Goal: Task Accomplishment & Management: Use online tool/utility

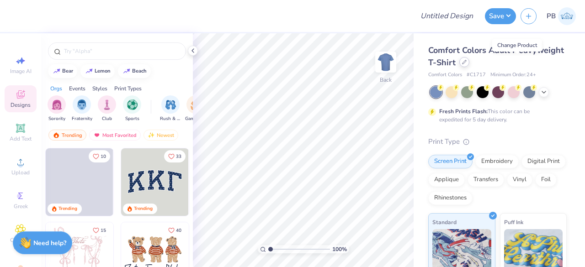
click at [469, 64] on div at bounding box center [464, 62] width 10 height 10
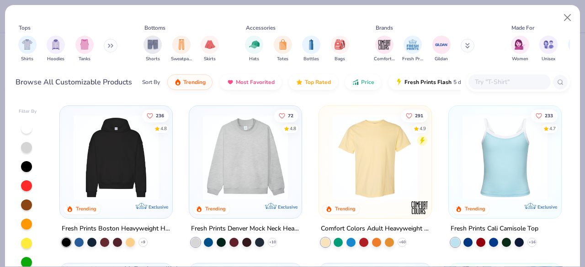
click at [494, 81] on input "text" at bounding box center [509, 82] width 70 height 11
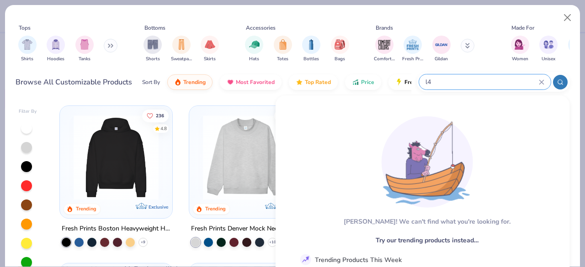
type input "l"
type input "L"
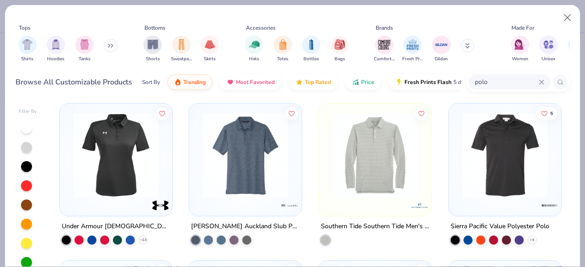
scroll to position [1589, 0]
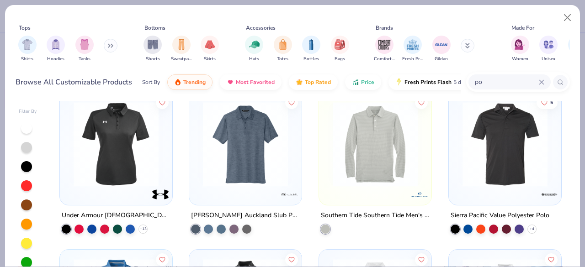
type input "p"
type input "v neck"
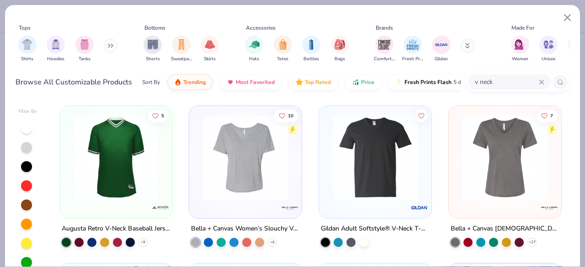
scroll to position [245, 0]
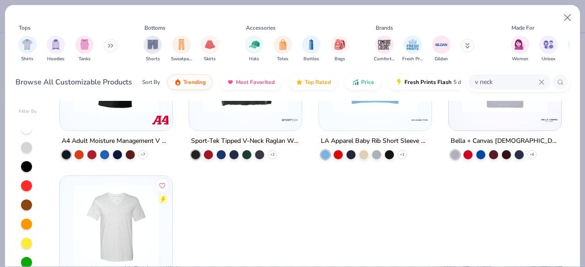
click at [116, 212] on img at bounding box center [116, 227] width 94 height 85
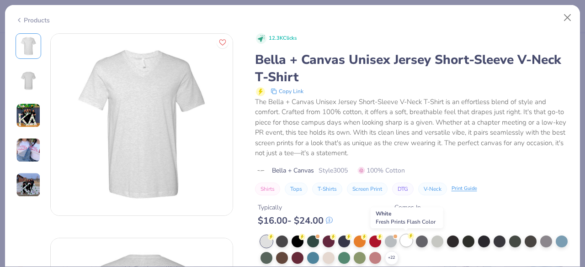
click at [274, 238] on circle at bounding box center [271, 237] width 6 height 6
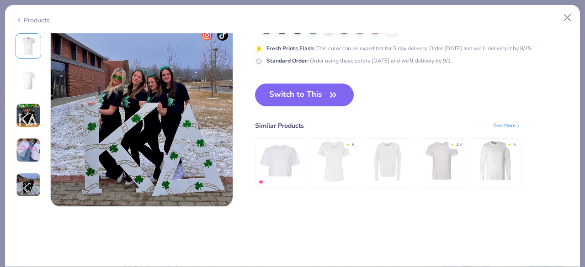
scroll to position [828, 0]
click at [310, 90] on button "Switch to This" at bounding box center [304, 95] width 99 height 23
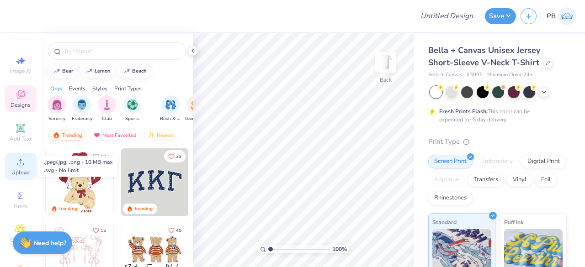
click at [11, 168] on div "Upload" at bounding box center [21, 166] width 32 height 27
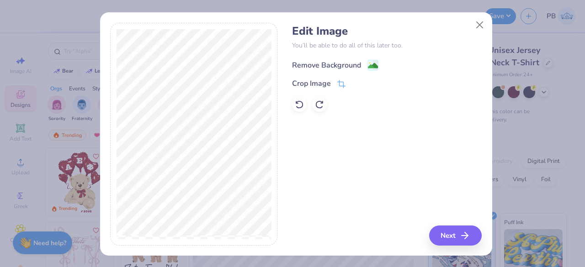
click at [362, 64] on div "Remove Background" at bounding box center [335, 64] width 86 height 11
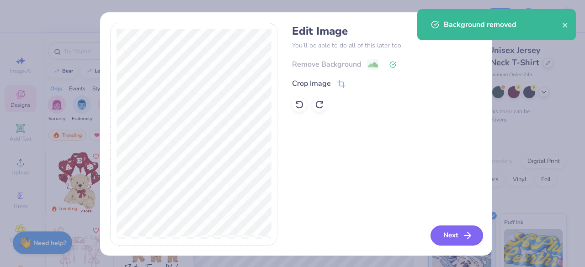
click at [456, 237] on button "Next" at bounding box center [456, 236] width 53 height 20
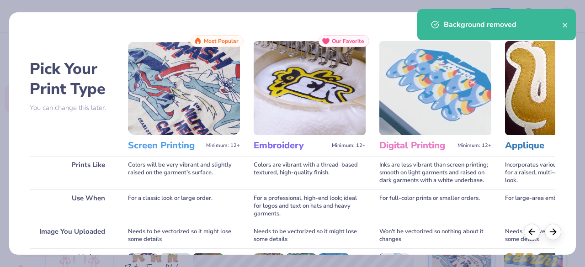
scroll to position [142, 0]
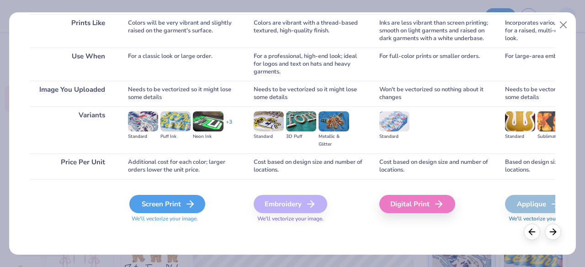
click at [178, 207] on div "Screen Print" at bounding box center [167, 204] width 76 height 18
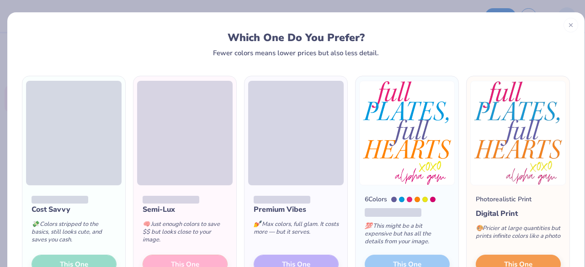
scroll to position [52, 0]
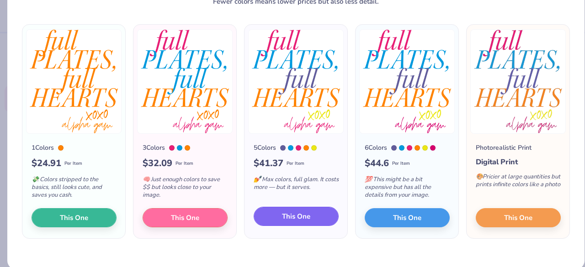
click at [296, 216] on span "This One" at bounding box center [296, 217] width 28 height 11
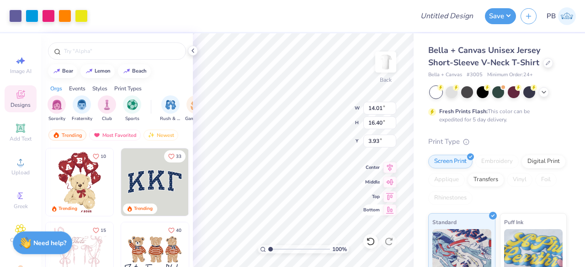
type input "9.40"
type input "11.00"
type input "1.50"
click at [387, 168] on icon at bounding box center [389, 166] width 13 height 11
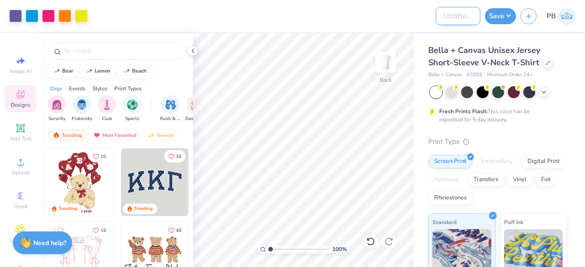
click at [454, 11] on input "Design Title" at bounding box center [457, 16] width 45 height 18
type input "P"
type input "Philo Merch"
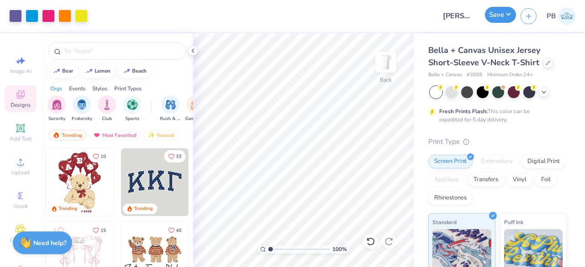
click at [503, 11] on button "Save" at bounding box center [500, 15] width 31 height 16
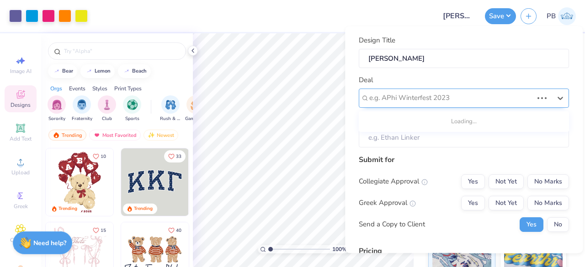
click at [463, 91] on div "e.g. APhi Winterfest 2023" at bounding box center [450, 98] width 165 height 14
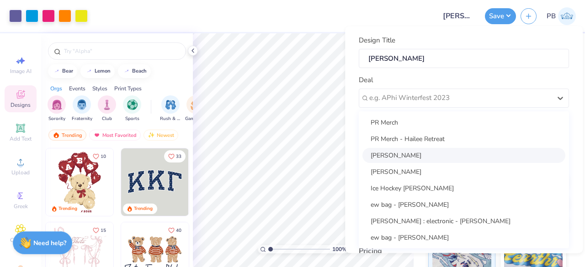
click at [456, 160] on div "Jhadelyn Castillo" at bounding box center [463, 155] width 203 height 15
type input "Jhadelyn Castillo"
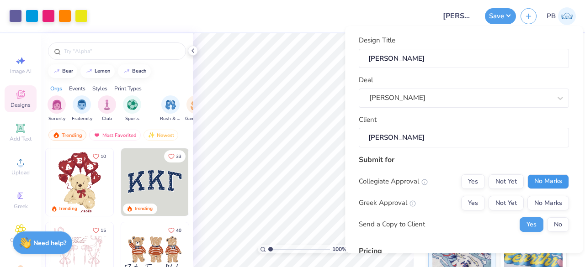
click at [540, 182] on button "No Marks" at bounding box center [548, 182] width 42 height 15
click at [554, 196] on button "No Marks" at bounding box center [548, 203] width 42 height 15
type input "$41.37"
click at [553, 219] on button "No" at bounding box center [558, 225] width 22 height 15
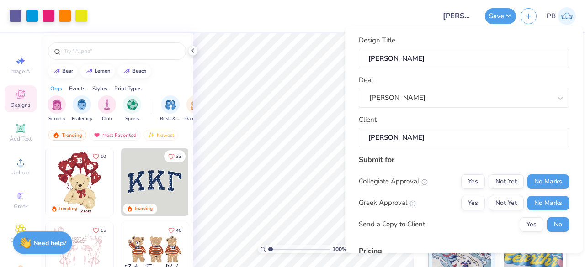
scroll to position [139, 0]
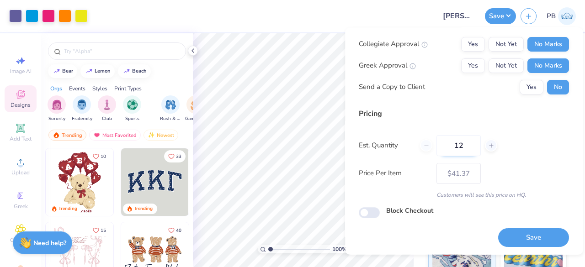
click at [471, 146] on input "12" at bounding box center [458, 145] width 44 height 21
type input "1"
type input "024"
type input "$26.72"
type input "024"
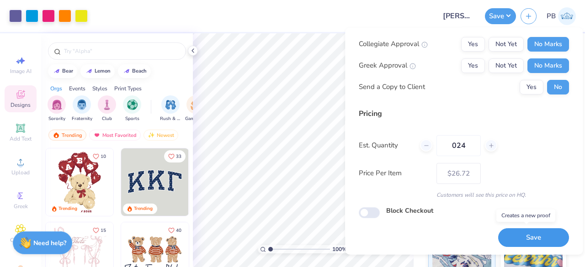
click at [522, 238] on button "Save" at bounding box center [533, 237] width 71 height 19
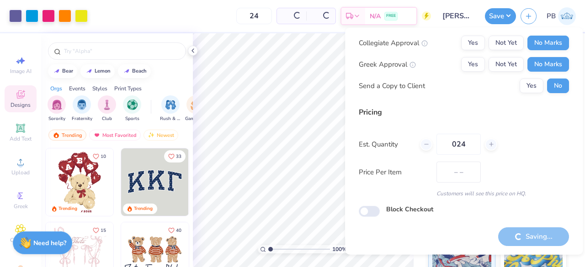
scroll to position [21, 0]
type input "– –"
